Goal: Task Accomplishment & Management: Use online tool/utility

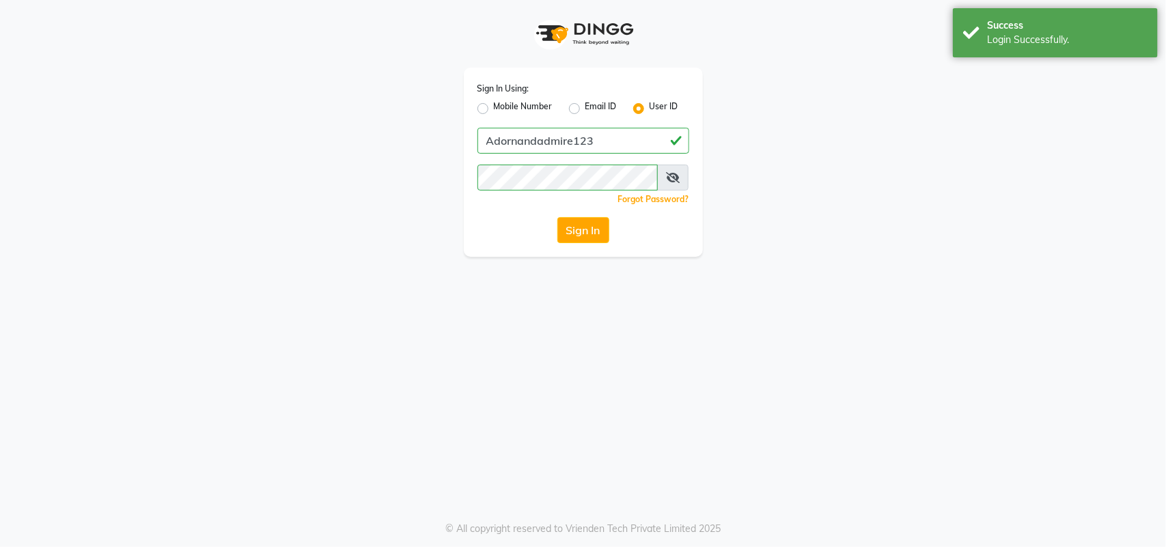
select select "service"
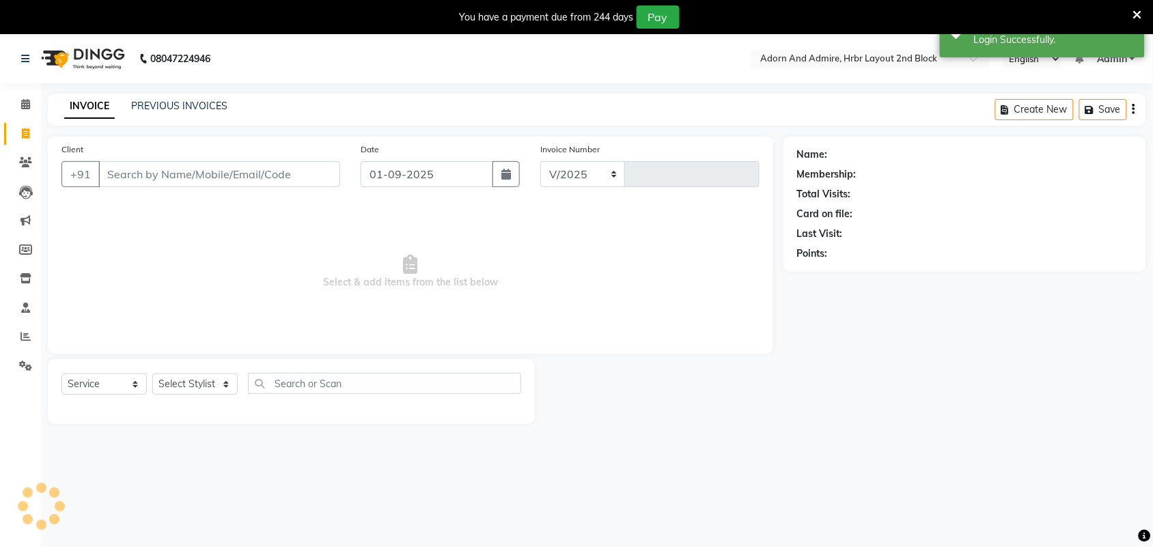
select select "7203"
type input "2021"
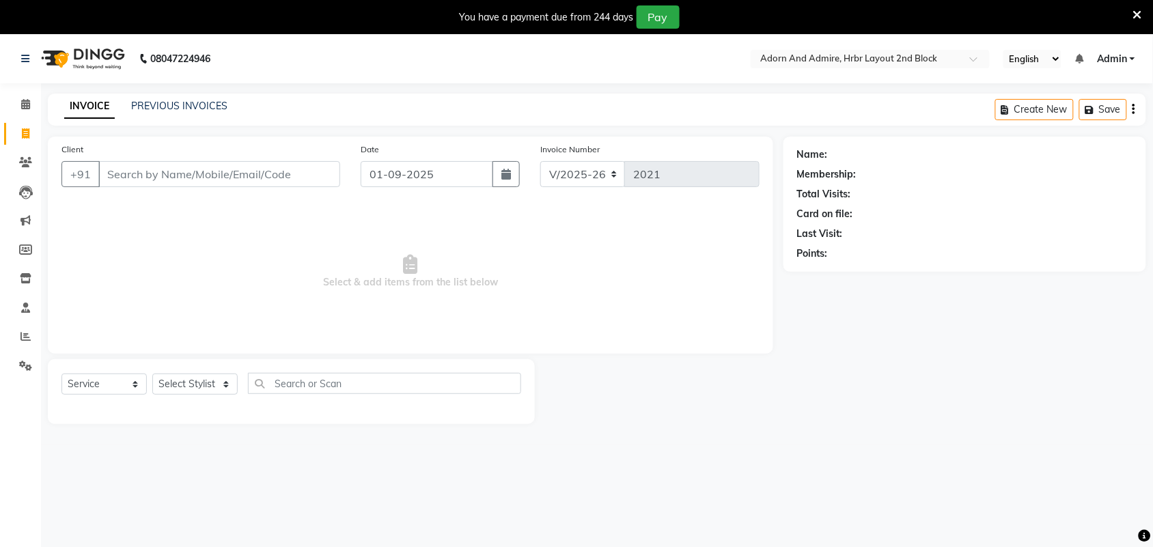
click at [1141, 9] on icon at bounding box center [1137, 15] width 9 height 12
